Goal: Use online tool/utility

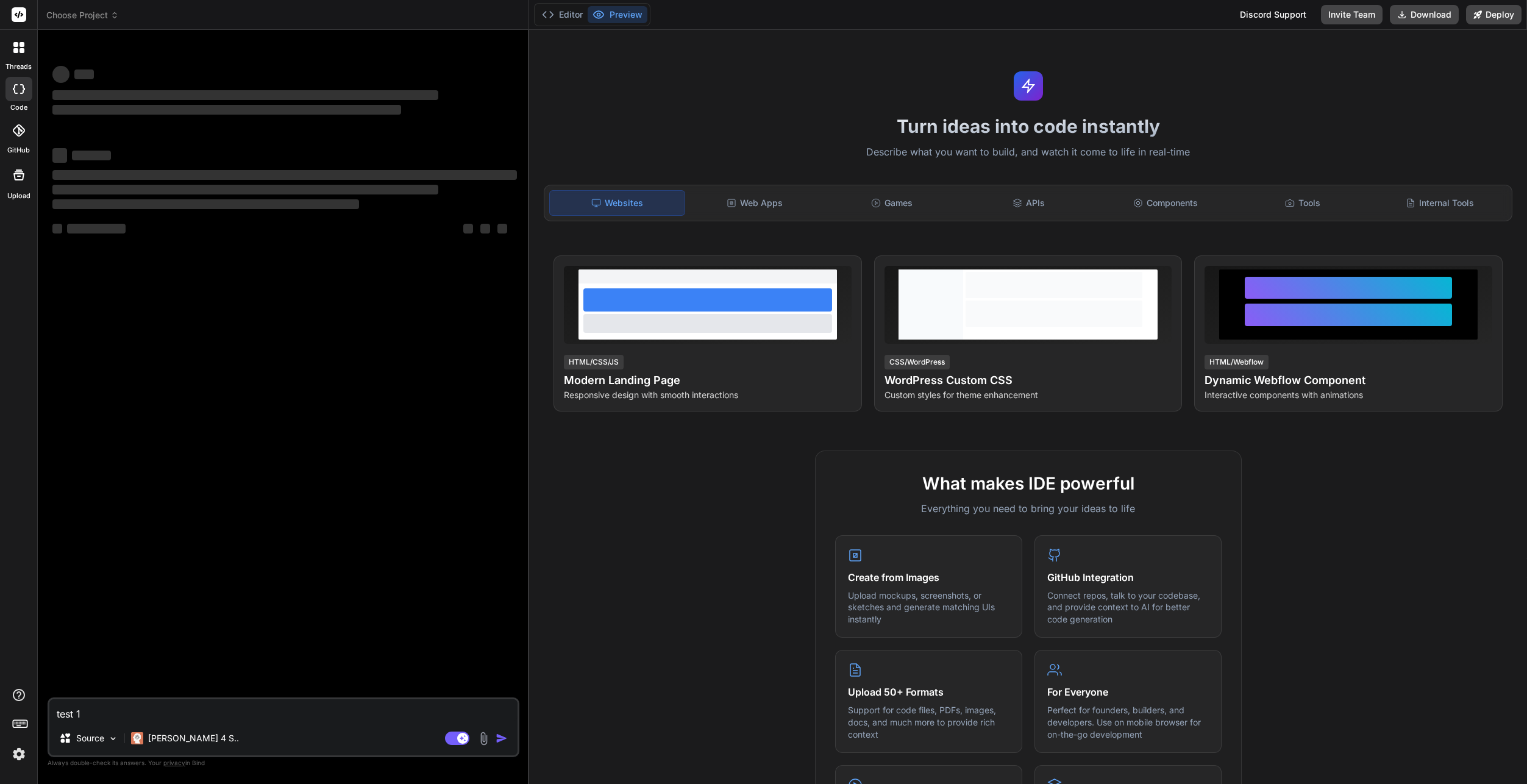
type textarea "x"
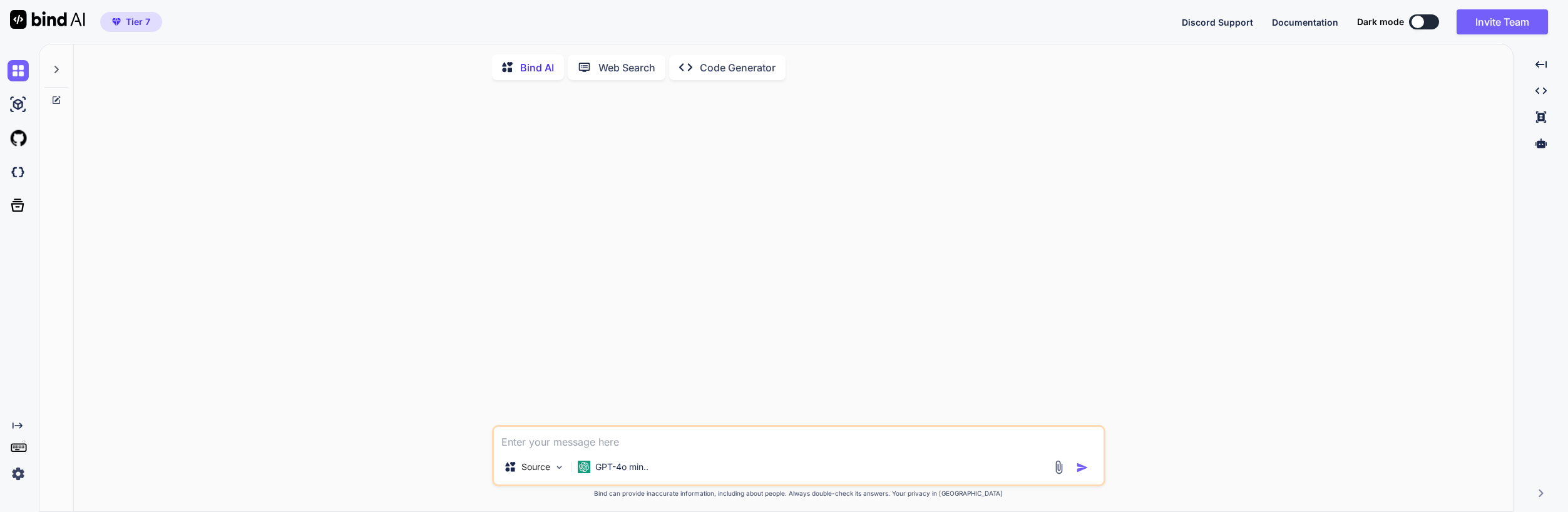
scroll to position [5, 0]
click at [142, 318] on div "Source GPT-4o min.. Created with Bind Always check its answers. Privacy in Bind…" at bounding box center [799, 300] width 1429 height 423
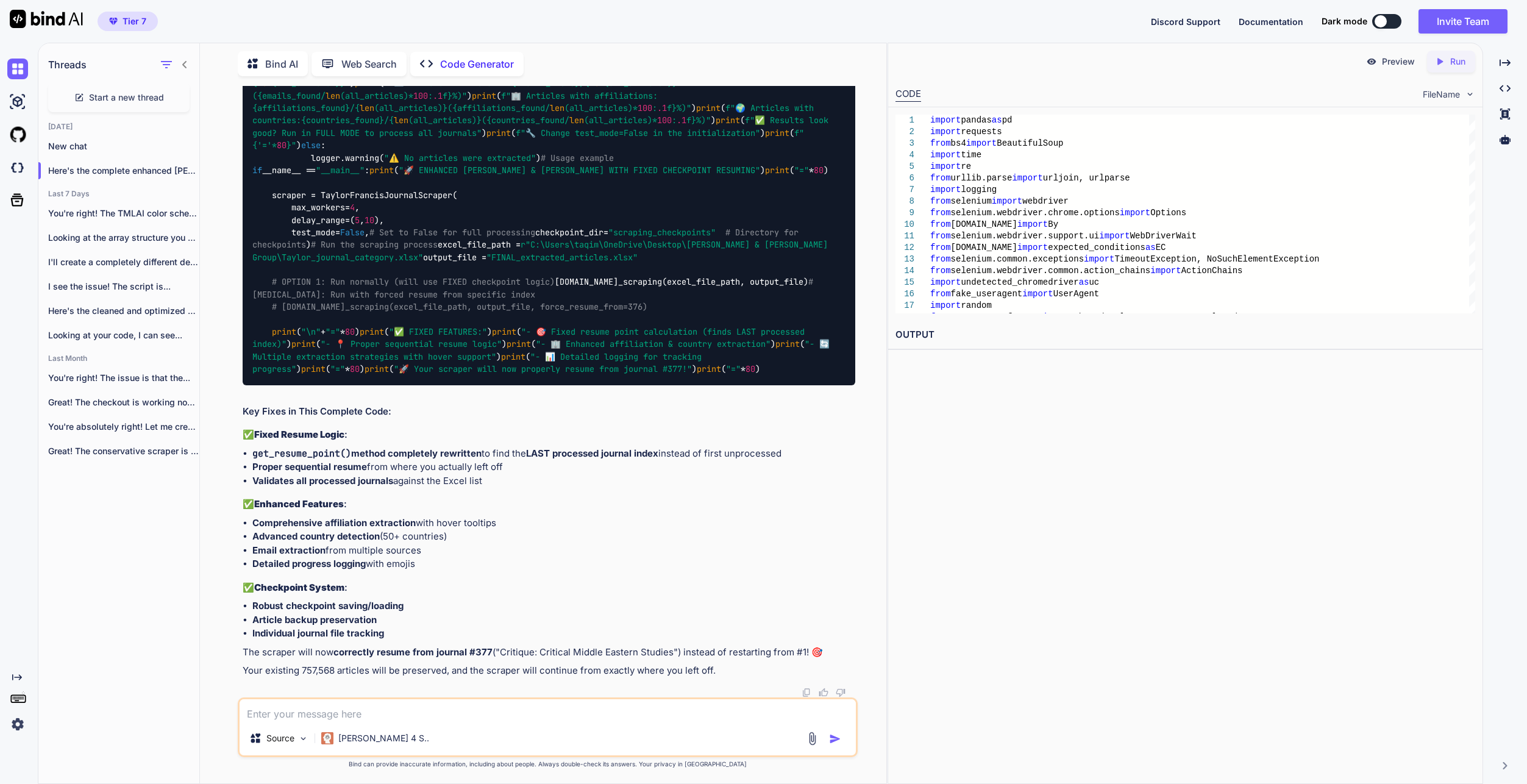
scroll to position [107377, 0]
